Goal: Information Seeking & Learning: Learn about a topic

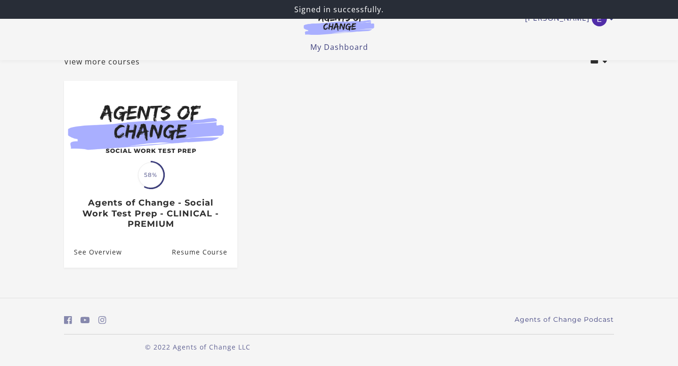
scroll to position [65, 0]
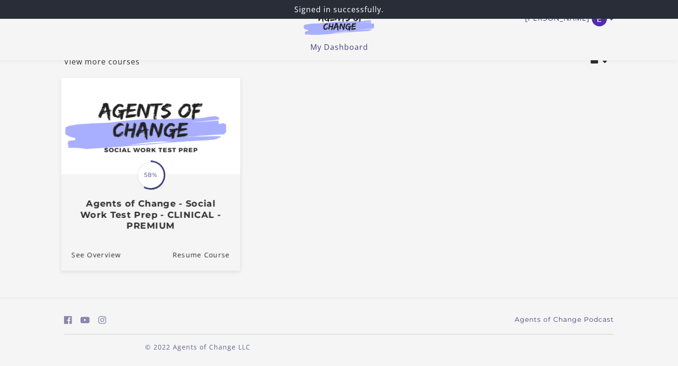
click at [202, 204] on h3 "Agents of Change - Social Work Test Prep - CLINICAL - PREMIUM" at bounding box center [151, 215] width 158 height 33
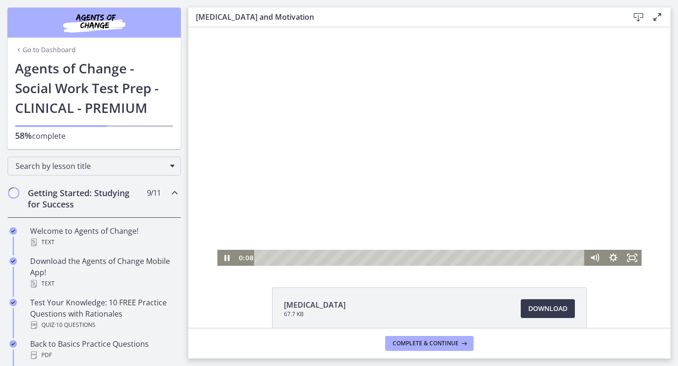
click at [401, 174] on div at bounding box center [429, 146] width 424 height 239
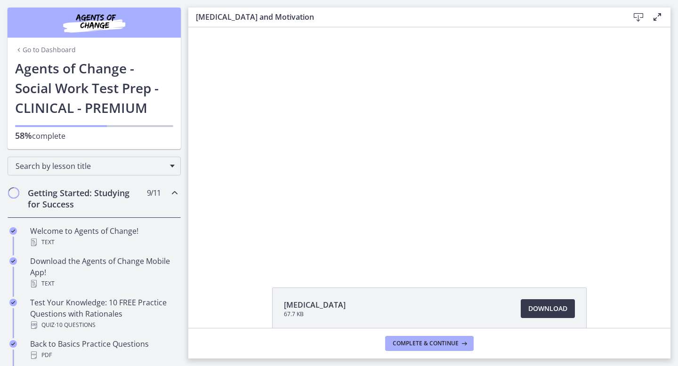
click at [177, 193] on icon "Chapters" at bounding box center [174, 192] width 11 height 11
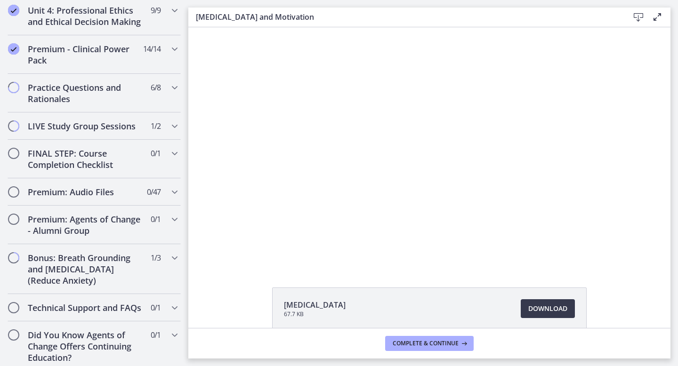
scroll to position [426, 0]
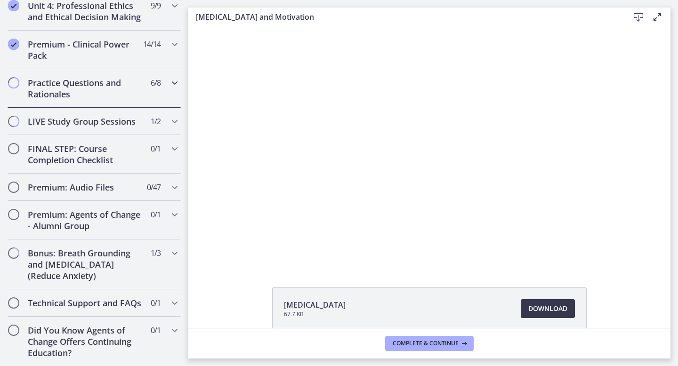
click at [168, 84] on div "Practice Questions and Rationales 6 / 8 Completed" at bounding box center [94, 88] width 173 height 39
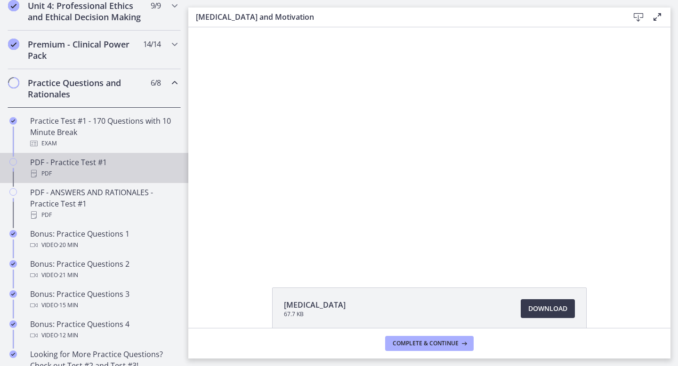
click at [14, 159] on icon "Chapters" at bounding box center [13, 162] width 8 height 8
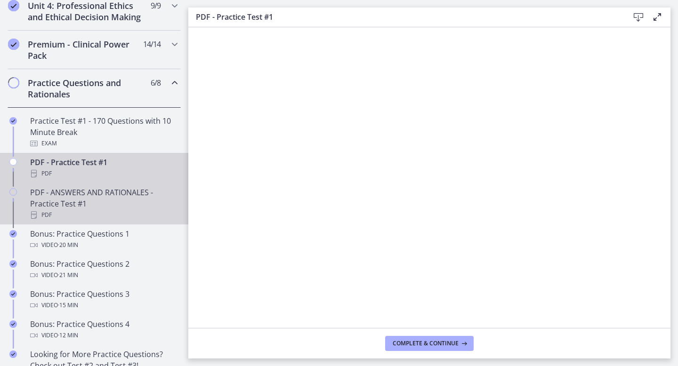
click at [14, 192] on icon "Chapters" at bounding box center [13, 192] width 8 height 8
click at [13, 166] on div "Chapters" at bounding box center [13, 172] width 11 height 30
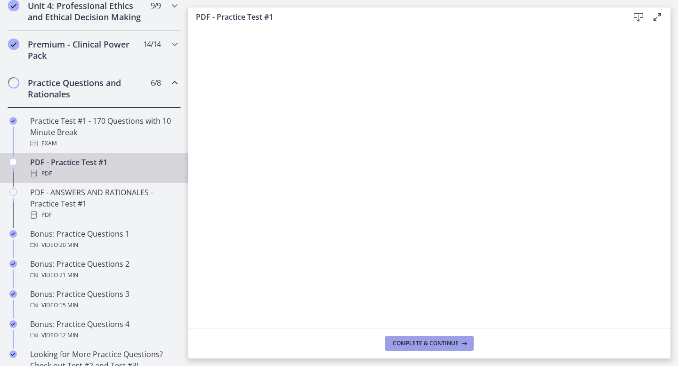
click at [438, 345] on span "Complete & continue" at bounding box center [426, 344] width 66 height 8
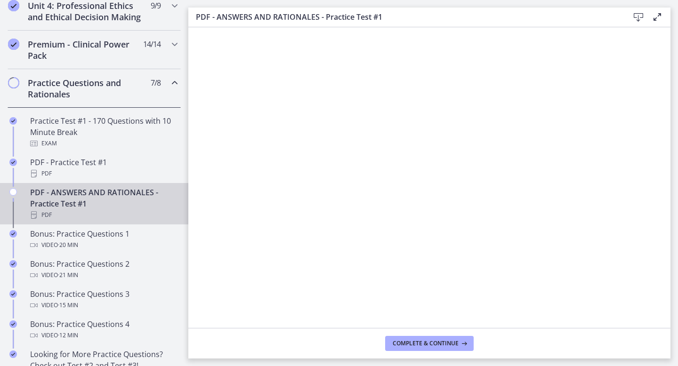
click at [11, 192] on icon "Chapters" at bounding box center [13, 192] width 8 height 8
click at [421, 349] on button "Complete & continue" at bounding box center [429, 343] width 88 height 15
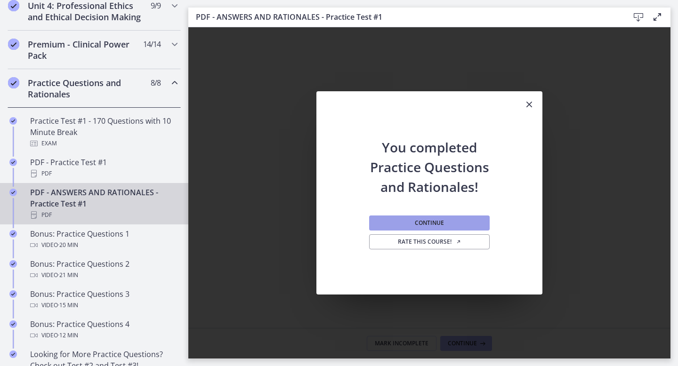
click at [457, 226] on button "Continue" at bounding box center [429, 223] width 120 height 15
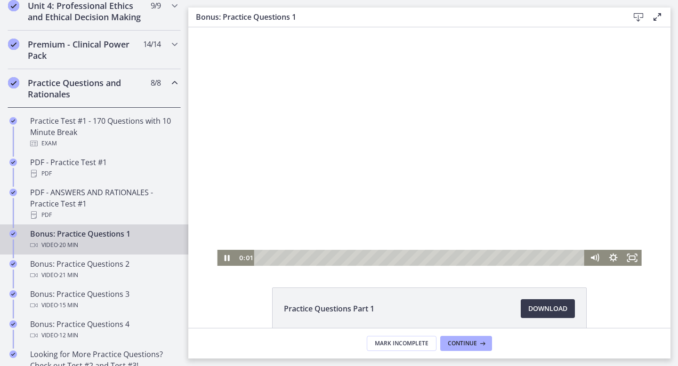
click at [354, 169] on div at bounding box center [429, 146] width 424 height 239
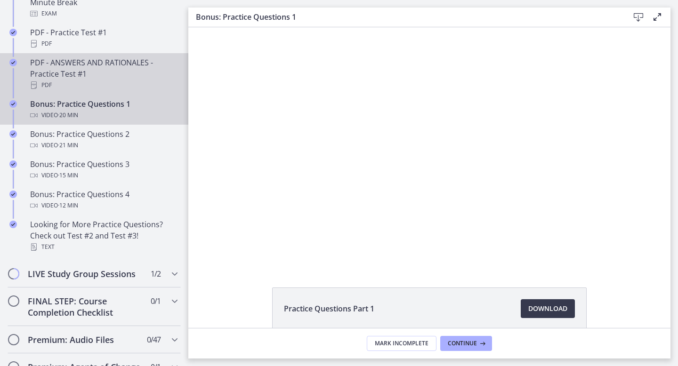
scroll to position [708, 0]
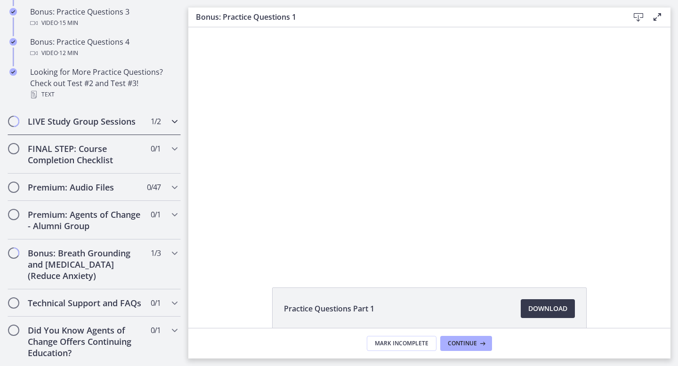
click at [155, 123] on span "1 / 2 Completed" at bounding box center [156, 121] width 10 height 11
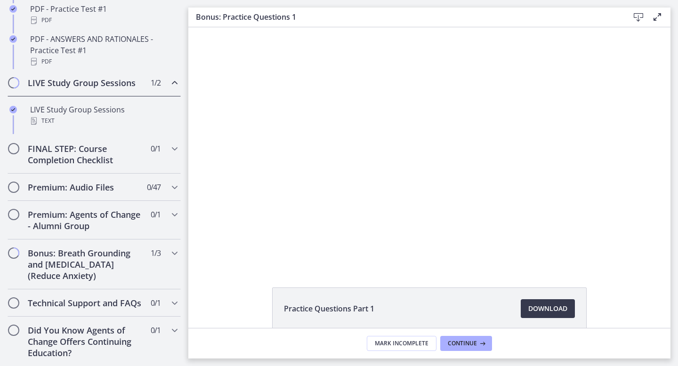
scroll to position [493, 0]
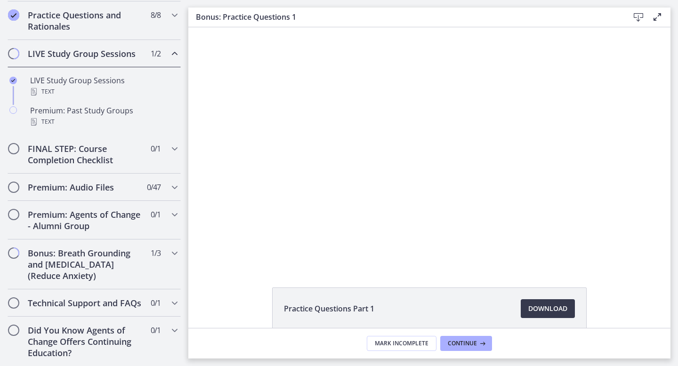
click at [170, 51] on icon "Chapters" at bounding box center [174, 53] width 11 height 11
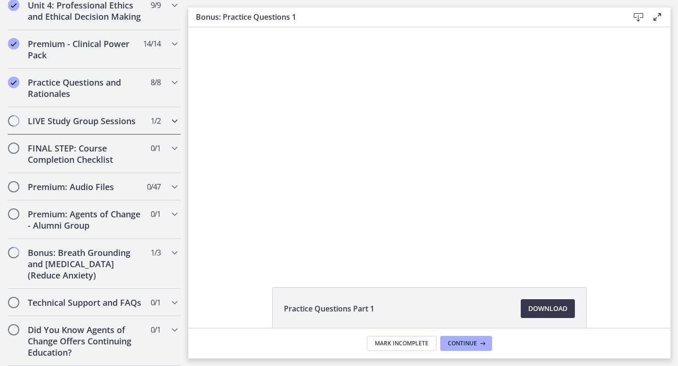
scroll to position [426, 0]
click at [163, 250] on div "Bonus: Breath Grounding and [MEDICAL_DATA] (Reduce Anxiety) 1 / 3 Completed" at bounding box center [94, 265] width 173 height 50
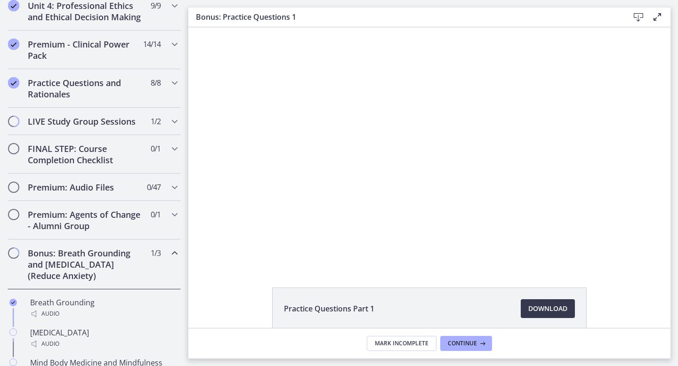
scroll to position [523, 0]
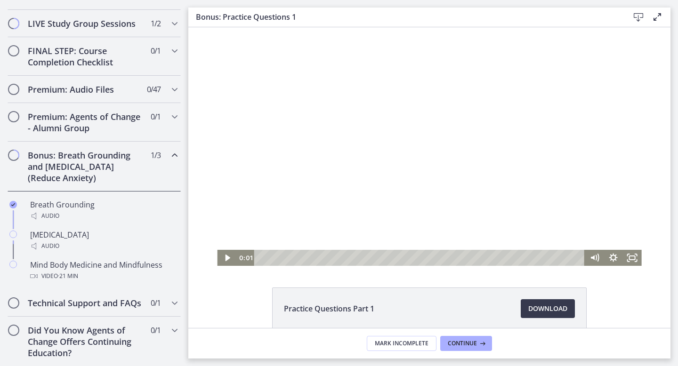
click at [530, 158] on div at bounding box center [429, 146] width 424 height 239
click at [311, 163] on div at bounding box center [429, 146] width 424 height 239
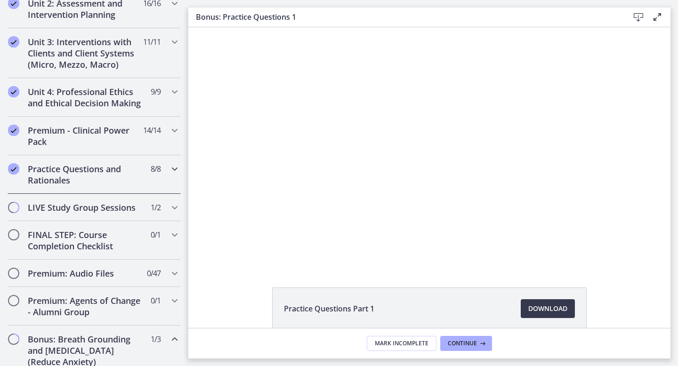
scroll to position [340, 0]
click at [159, 170] on span "8 / 8 Completed" at bounding box center [156, 167] width 10 height 11
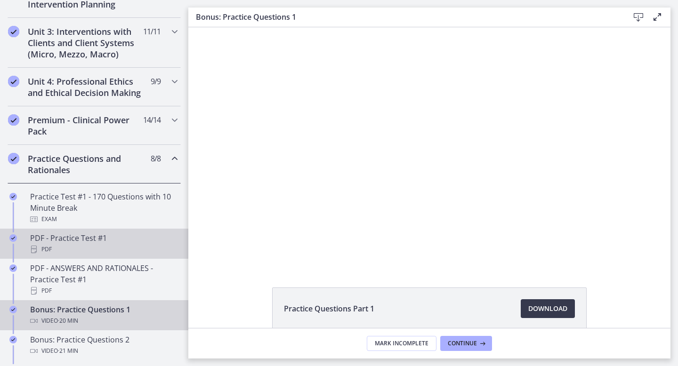
scroll to position [352, 0]
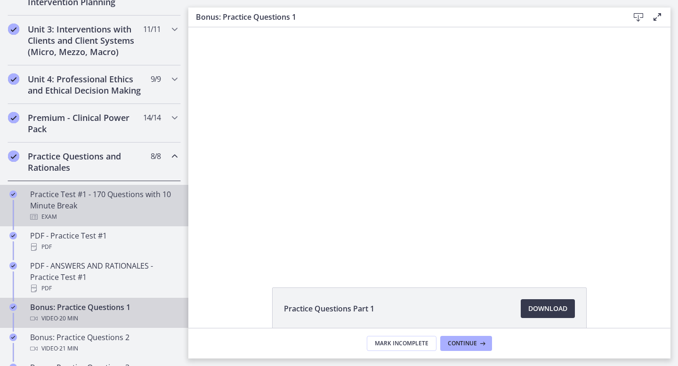
click at [115, 216] on div "Exam" at bounding box center [103, 216] width 147 height 11
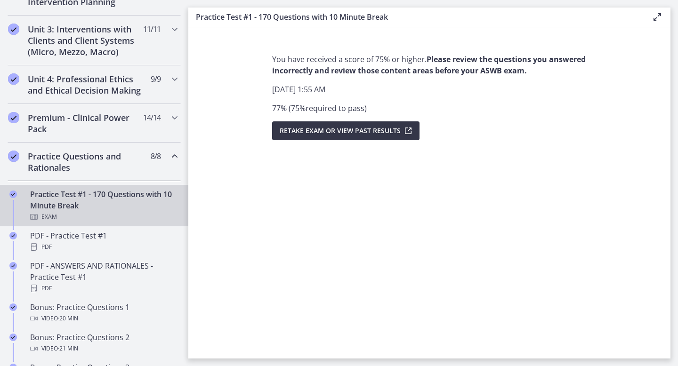
click at [322, 137] on button "Retake Exam OR View Past Results" at bounding box center [345, 130] width 147 height 19
